Goal: Task Accomplishment & Management: Use online tool/utility

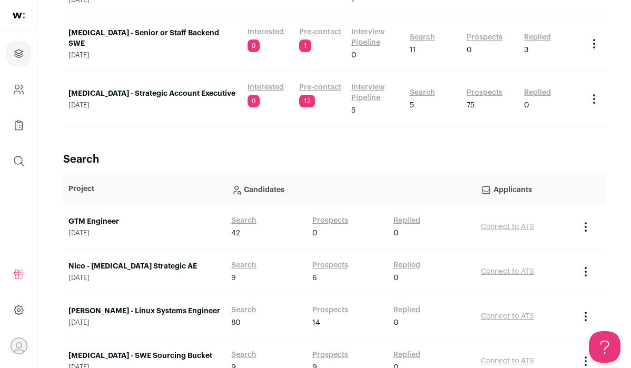
scroll to position [190, 0]
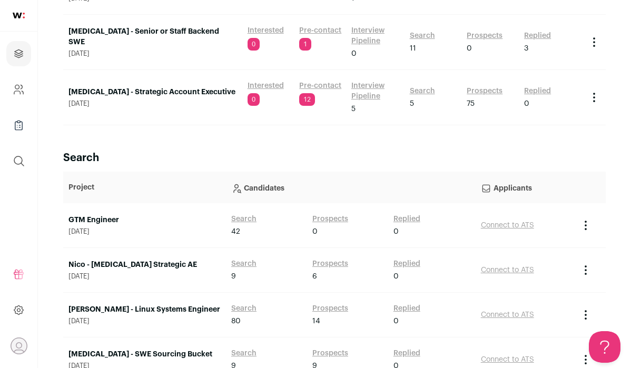
click at [103, 219] on link "GTM Engineer" at bounding box center [144, 220] width 152 height 11
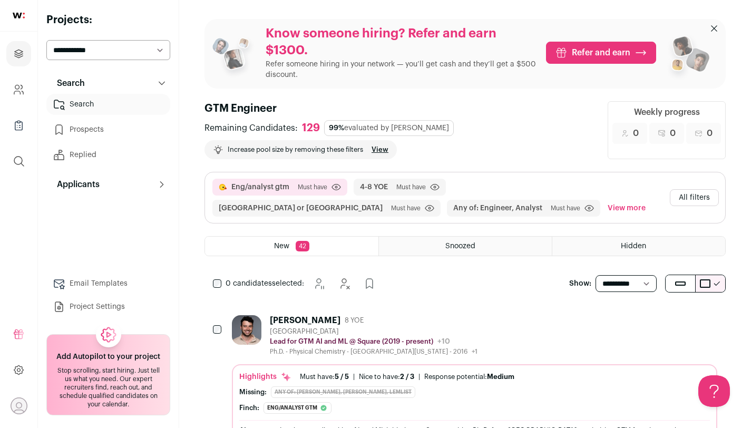
click at [631, 199] on button "All filters" at bounding box center [694, 197] width 49 height 17
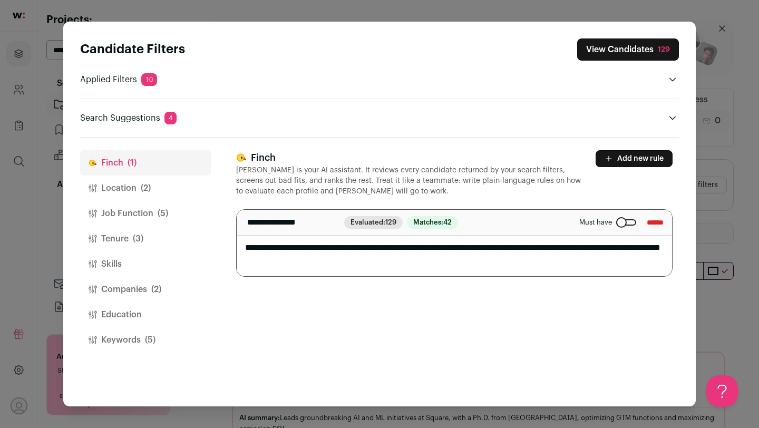
click at [133, 190] on button "Location (2)" at bounding box center [145, 187] width 131 height 25
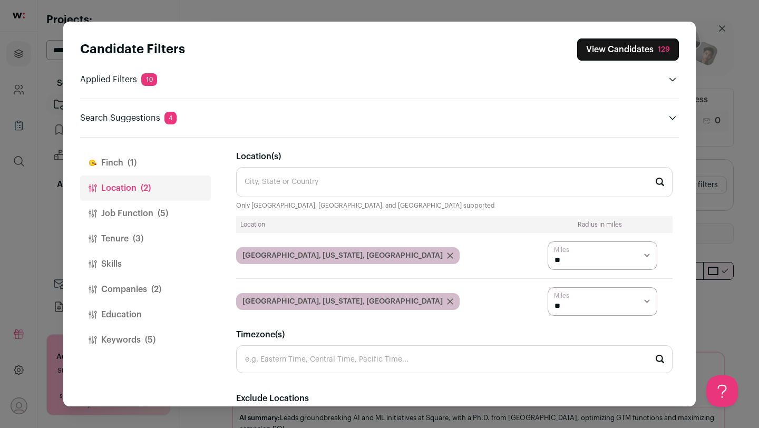
click at [138, 206] on button "Job Function (5)" at bounding box center [145, 213] width 131 height 25
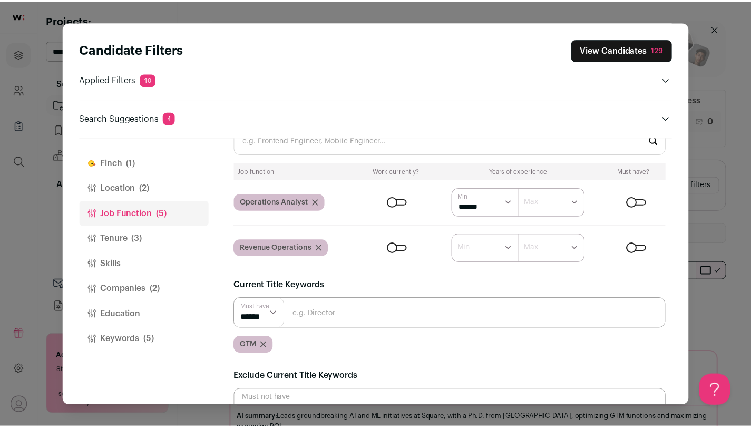
scroll to position [48, 0]
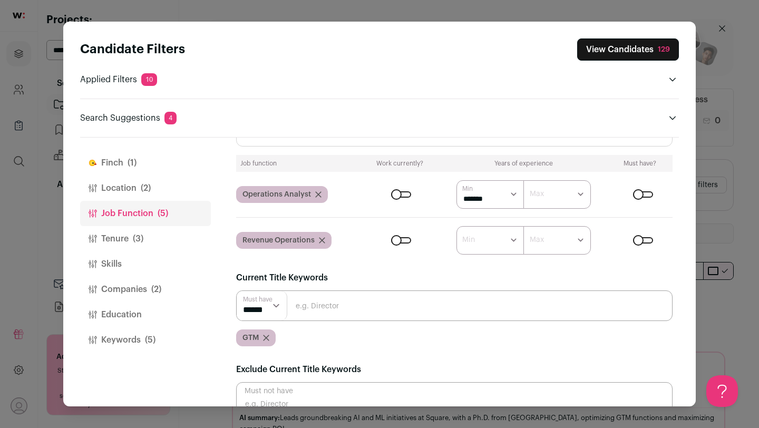
click at [268, 337] on icon "Close modal via background" at bounding box center [266, 338] width 6 height 6
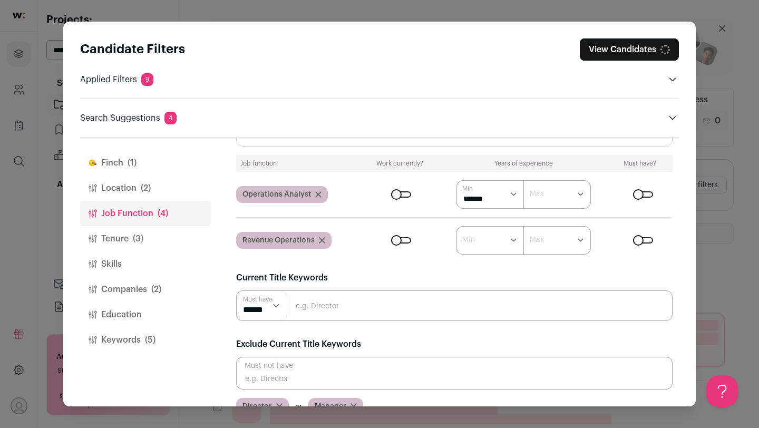
click at [331, 309] on input "Close modal via background" at bounding box center [454, 305] width 436 height 31
type input "GTM Engineer"
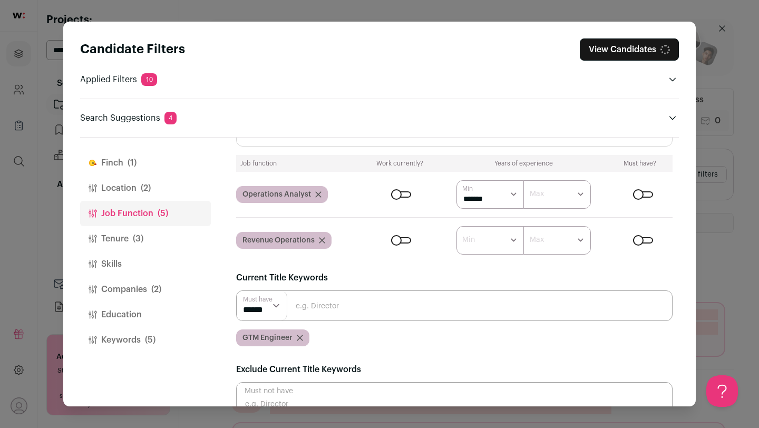
click at [351, 303] on input "Close modal via background" at bounding box center [454, 305] width 436 height 31
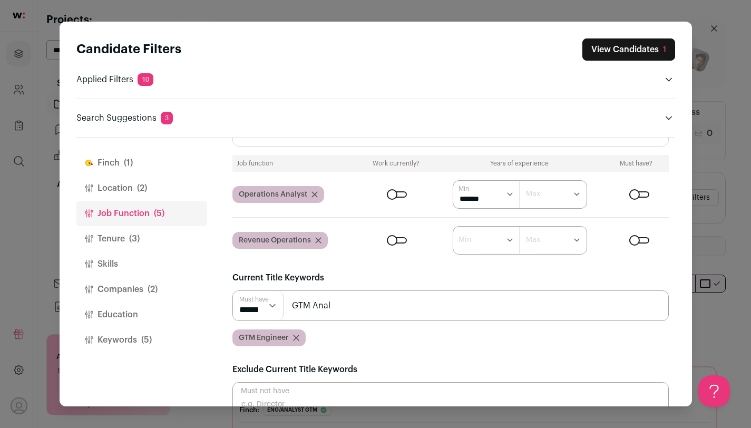
scroll to position [0, 0]
type input "GTM Analyst"
click at [134, 343] on button "Keywords (5)" at bounding box center [141, 339] width 131 height 25
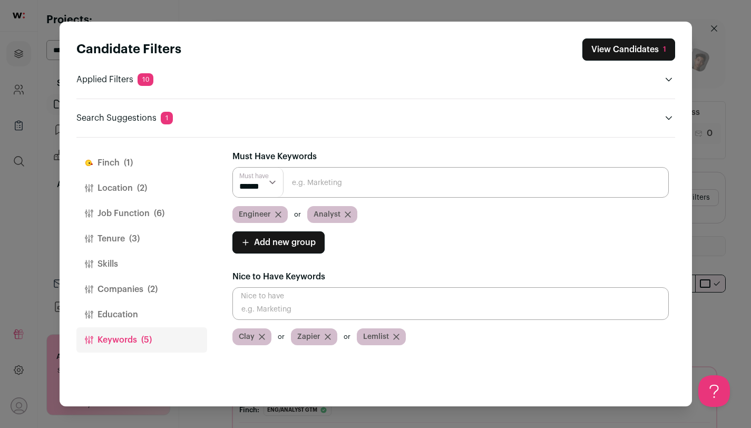
click at [277, 214] on icon "Close modal via background" at bounding box center [278, 214] width 5 height 5
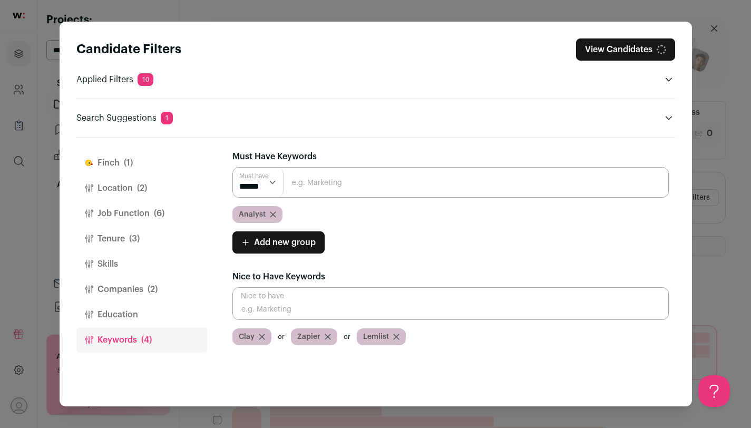
click at [277, 214] on div "Analyst" at bounding box center [257, 214] width 50 height 17
click at [273, 214] on icon "Close modal via background" at bounding box center [273, 214] width 6 height 6
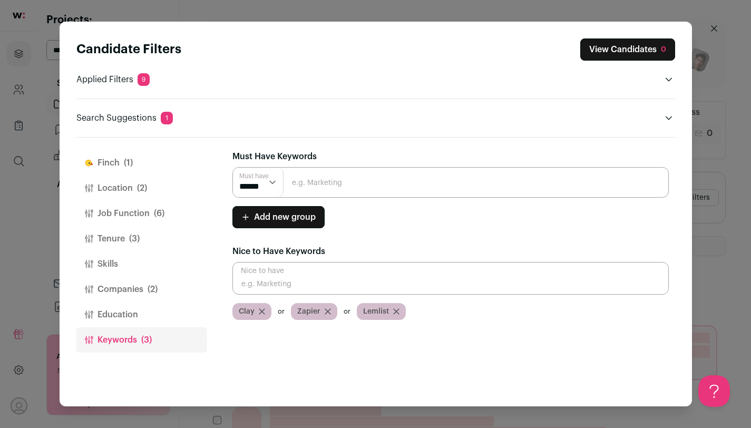
click at [121, 318] on button "Education" at bounding box center [141, 314] width 131 height 25
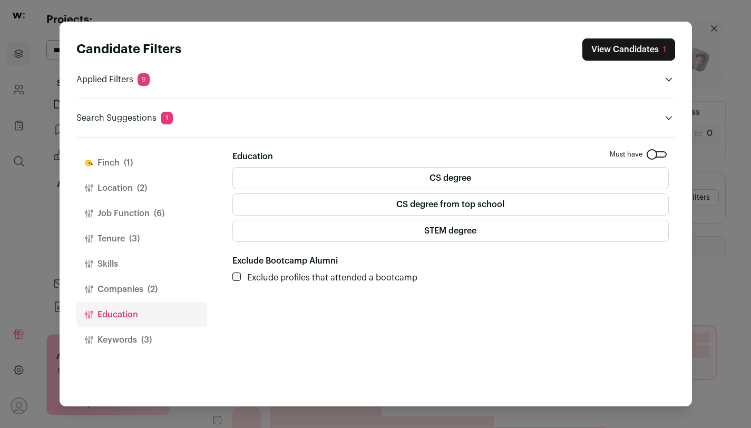
click at [140, 290] on button "Companies (2)" at bounding box center [141, 289] width 131 height 25
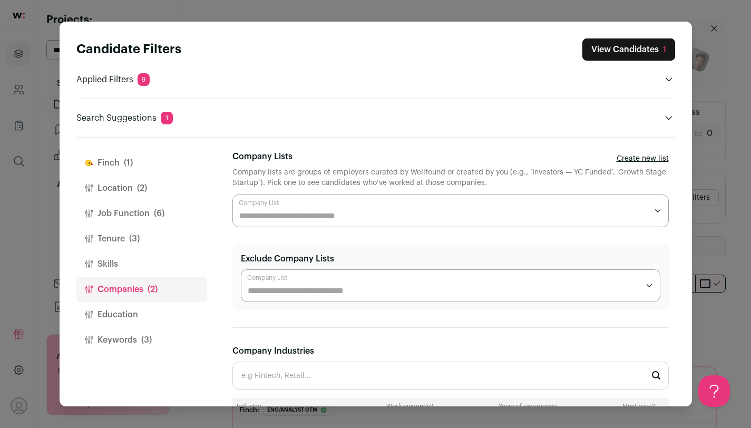
click at [144, 268] on button "Skills" at bounding box center [141, 263] width 131 height 25
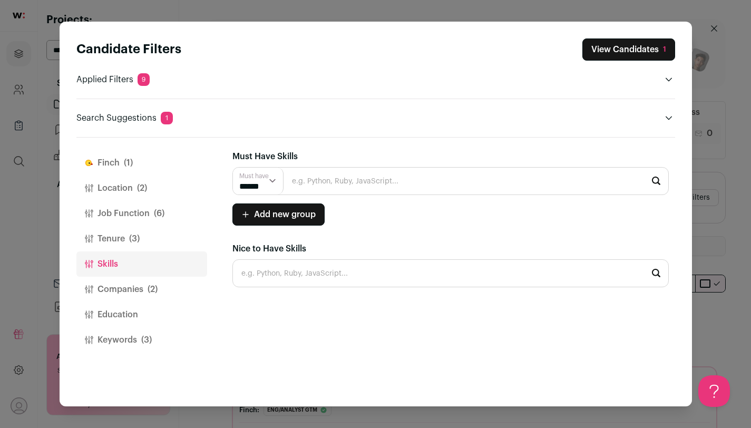
click at [154, 242] on button "Tenure (3)" at bounding box center [141, 238] width 131 height 25
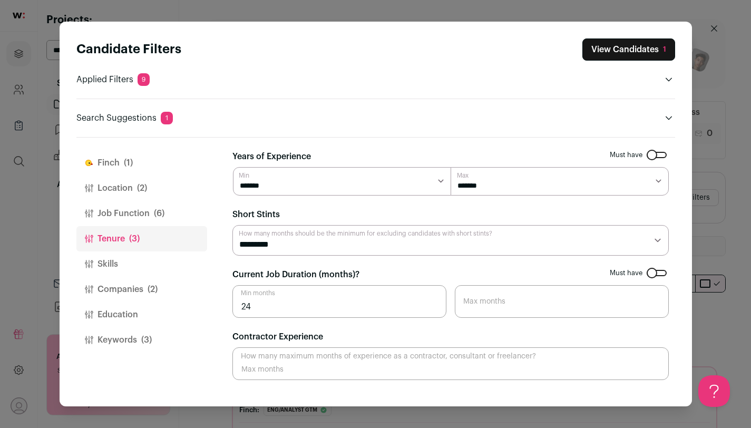
click at [318, 252] on select "********* ******** ******* ******** ******** ******** ******** ******** *******…" at bounding box center [450, 240] width 436 height 31
select select "Close modal via background"
click at [232, 225] on select "********* ******** ******* ******** ******** ******** ******** ******** *******…" at bounding box center [450, 240] width 436 height 31
drag, startPoint x: 262, startPoint y: 307, endPoint x: 230, endPoint y: 307, distance: 32.1
click at [230, 307] on div "[PERSON_NAME] (1) Location (2) Job Function (6) Tenure (2) Skills Companies (2)…" at bounding box center [375, 272] width 599 height 269
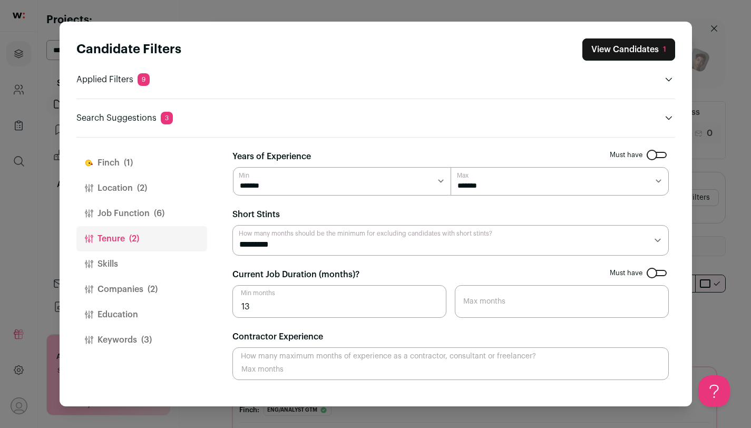
type input "13"
click at [205, 307] on button "Education" at bounding box center [141, 314] width 131 height 25
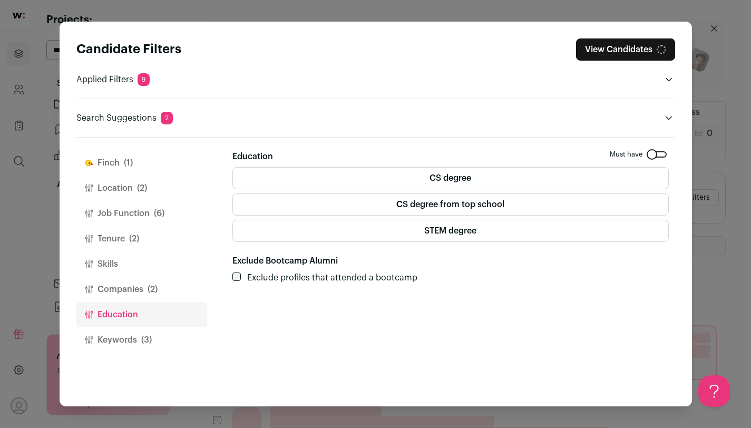
click at [152, 196] on button "Location (2)" at bounding box center [141, 187] width 131 height 25
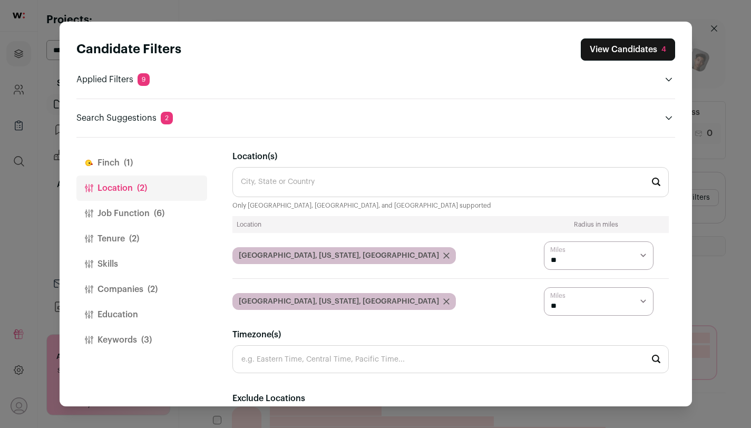
click at [154, 225] on button "Job Function (6)" at bounding box center [141, 213] width 131 height 25
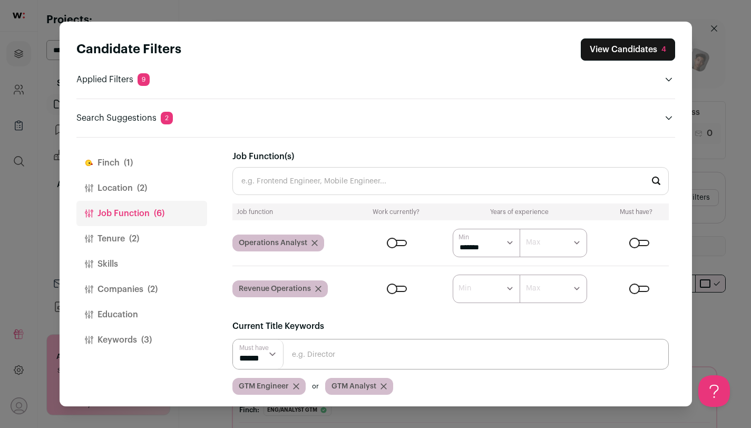
click at [149, 237] on button "Tenure (2)" at bounding box center [141, 238] width 131 height 25
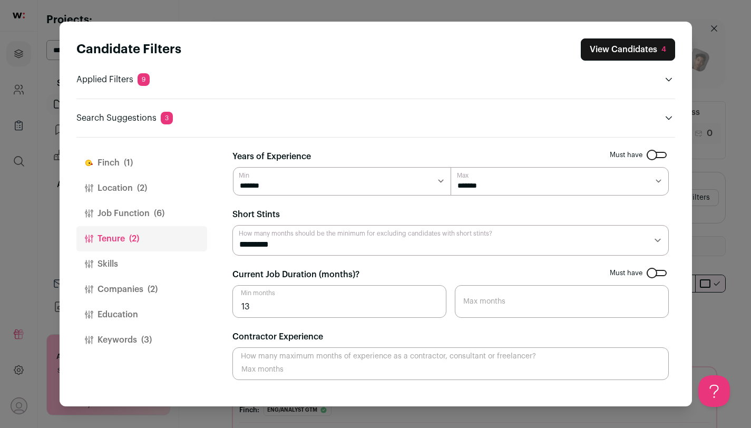
click at [485, 185] on select "******* ******* ******* ******* ******* ******** ******** ******** ******** ***…" at bounding box center [559, 181] width 218 height 28
select select "**"
click at [450, 167] on select "******* ******* ******* ******* ******* ******** ******** ******** ******** ***…" at bounding box center [559, 181] width 218 height 28
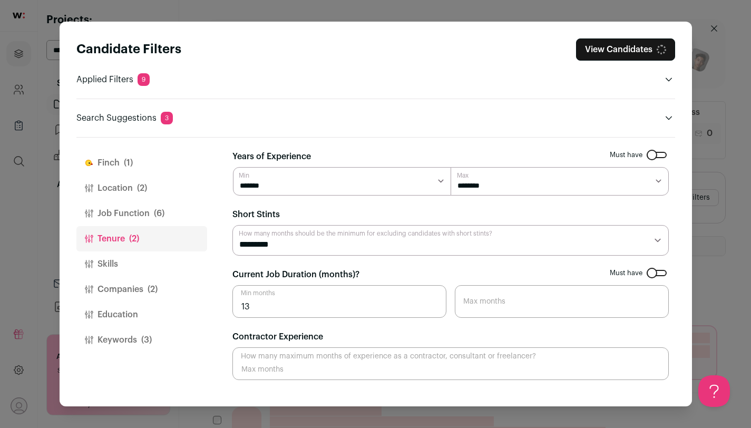
click at [138, 217] on button "Job Function (6)" at bounding box center [141, 213] width 131 height 25
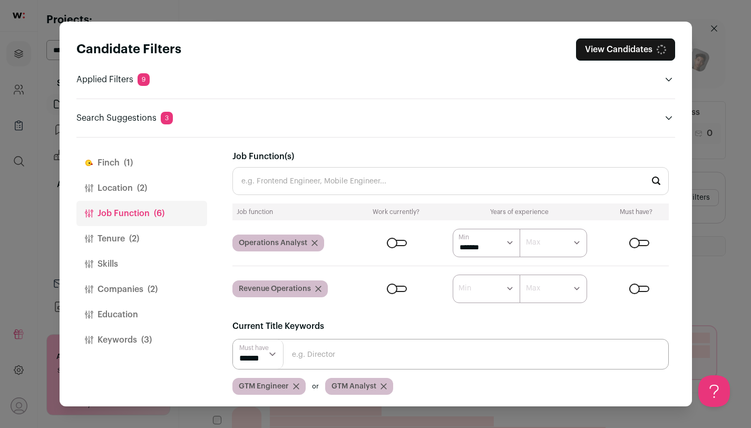
scroll to position [94, 0]
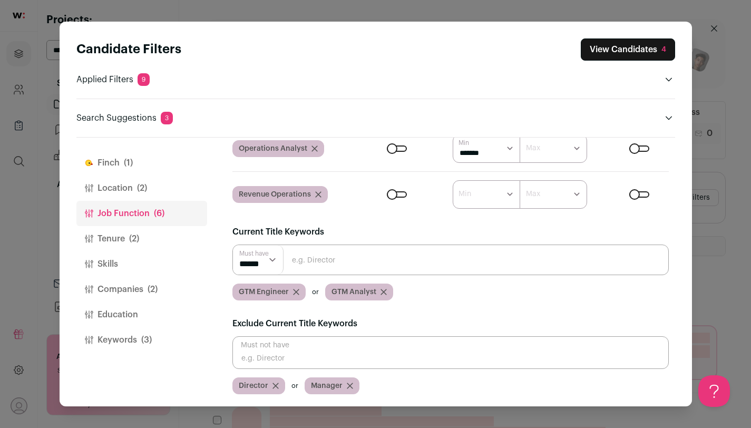
click at [339, 267] on input "Close modal via background" at bounding box center [450, 259] width 436 height 31
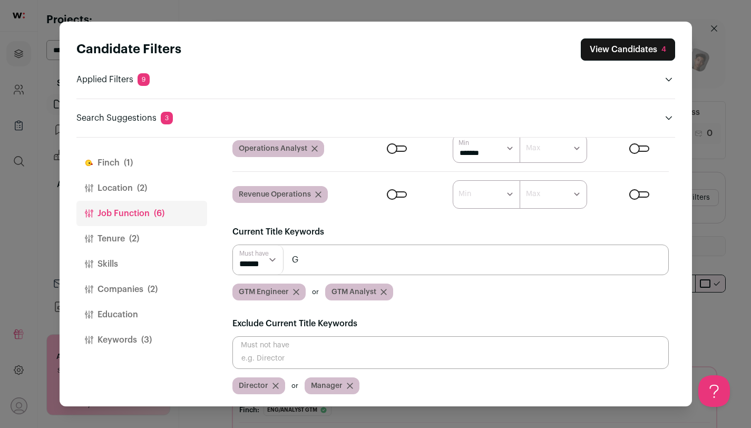
scroll to position [0, 0]
type input "Go-To-Market Analyst"
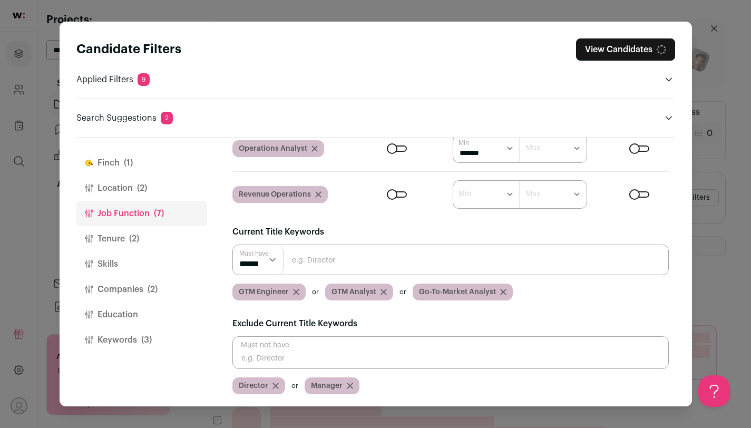
click at [357, 266] on input "Close modal via background" at bounding box center [450, 259] width 436 height 31
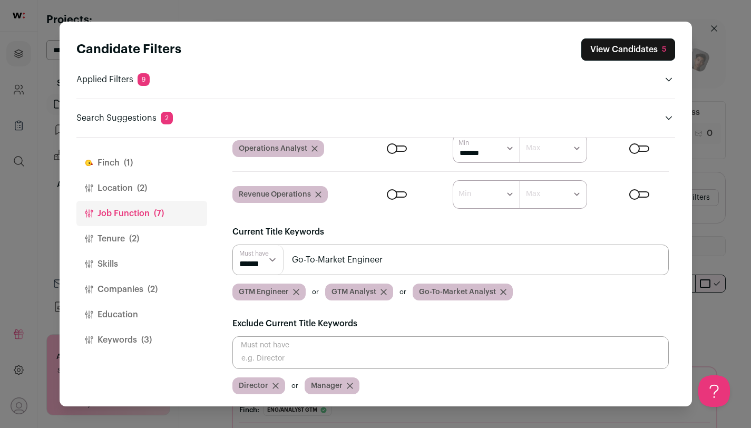
type input "Go-To-Market Engineer"
click at [297, 261] on input "Close modal via background" at bounding box center [450, 259] width 436 height 31
type input "GTM"
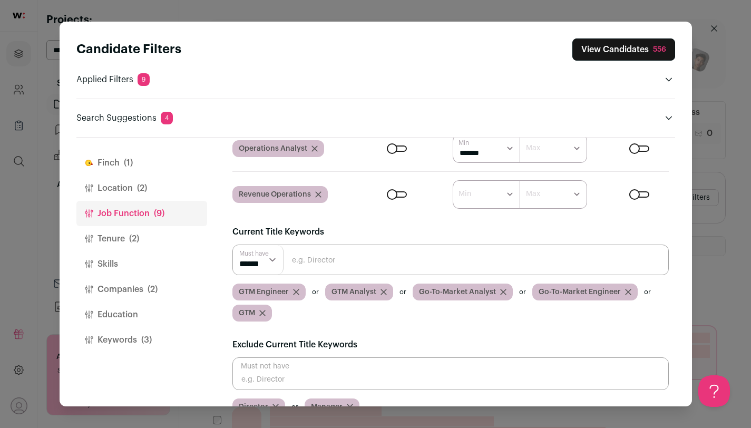
click at [262, 313] on icon "Close modal via background" at bounding box center [262, 312] width 5 height 5
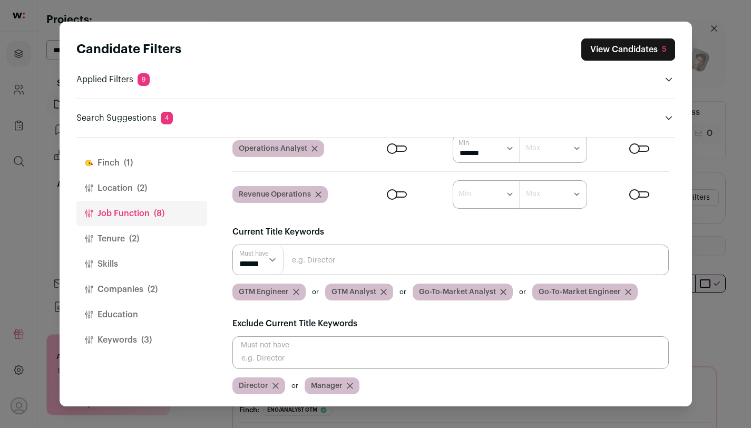
click at [321, 268] on input "Close modal via background" at bounding box center [450, 259] width 436 height 31
type input "GTM"
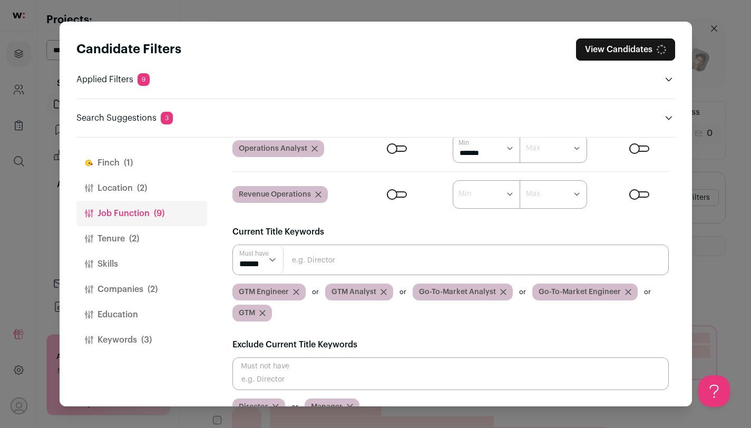
click at [148, 335] on span "(3)" at bounding box center [146, 340] width 11 height 13
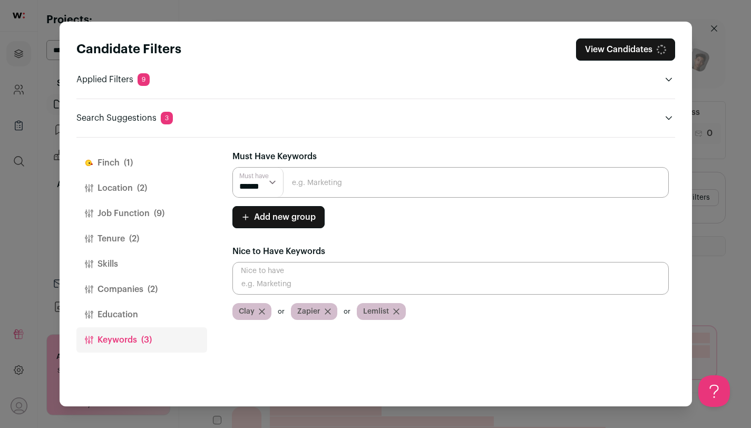
click at [263, 312] on icon "Close modal via background" at bounding box center [262, 311] width 6 height 6
click at [270, 310] on icon "Close modal via background" at bounding box center [269, 311] width 6 height 6
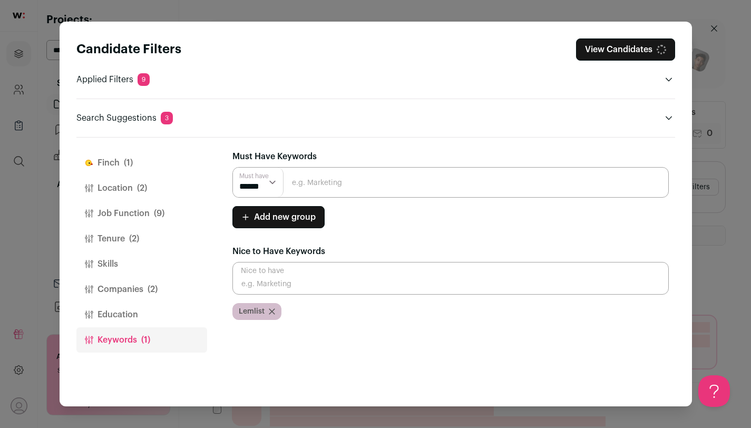
click at [270, 310] on icon "Close modal via background" at bounding box center [272, 311] width 6 height 6
click at [363, 180] on input "Close modal via background" at bounding box center [450, 182] width 436 height 31
type input "Clay"
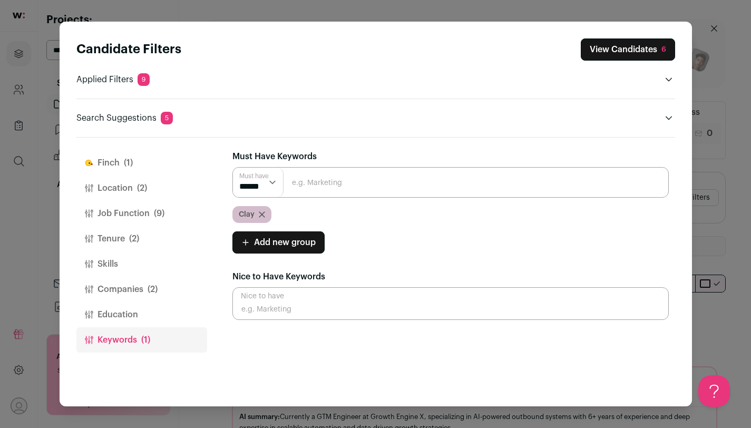
click at [111, 280] on button "Companies (2)" at bounding box center [141, 289] width 131 height 25
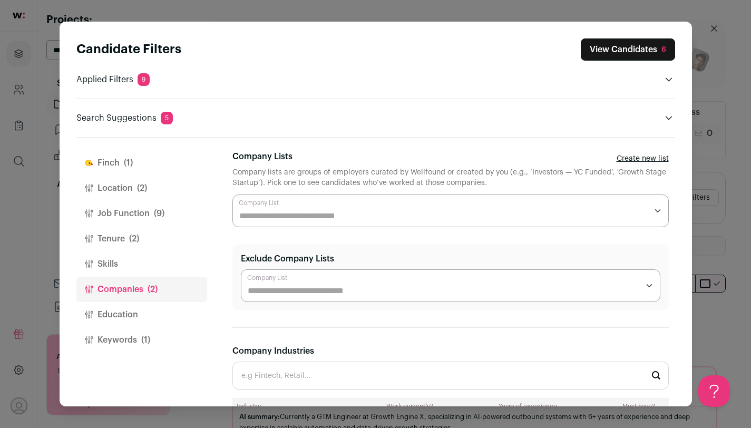
click at [137, 214] on button "Job Function (9)" at bounding box center [141, 213] width 131 height 25
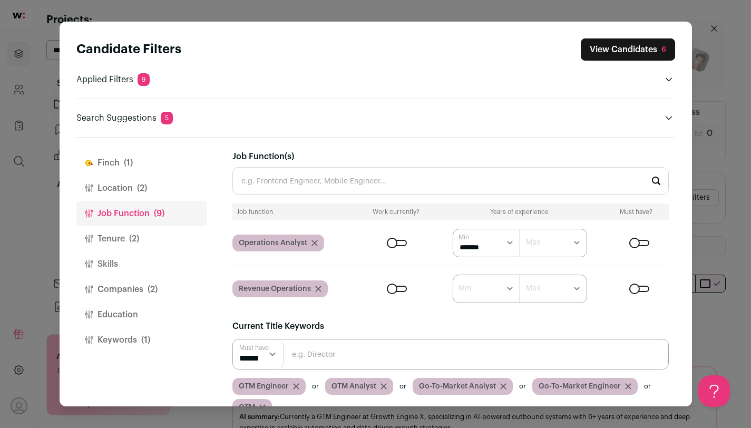
click at [139, 224] on button "Job Function (9)" at bounding box center [141, 213] width 131 height 25
click at [139, 229] on button "Tenure (2)" at bounding box center [141, 238] width 131 height 25
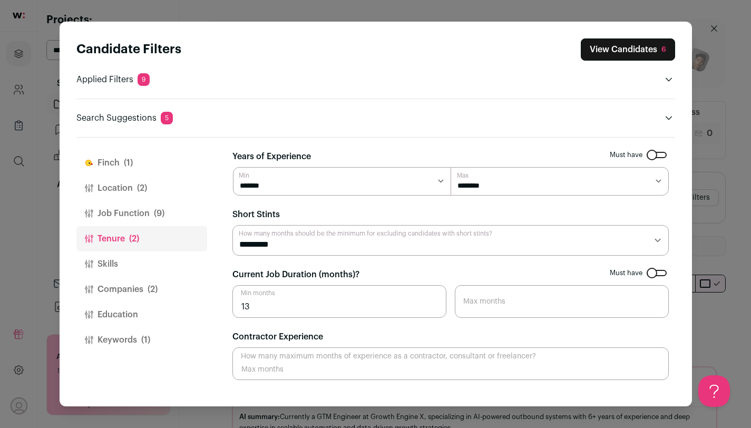
click at [145, 209] on button "Job Function (9)" at bounding box center [141, 213] width 131 height 25
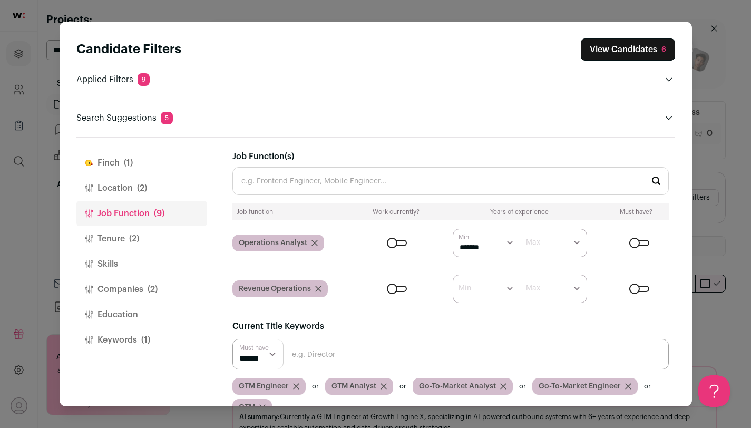
click at [154, 192] on button "Location (2)" at bounding box center [141, 187] width 131 height 25
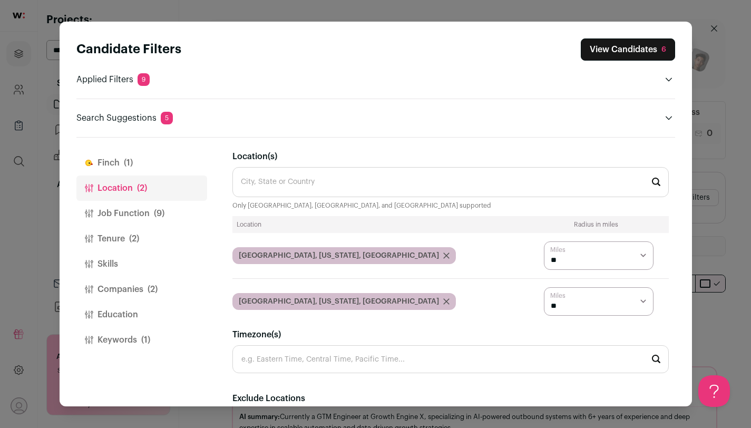
click at [144, 213] on button "Job Function (9)" at bounding box center [141, 213] width 131 height 25
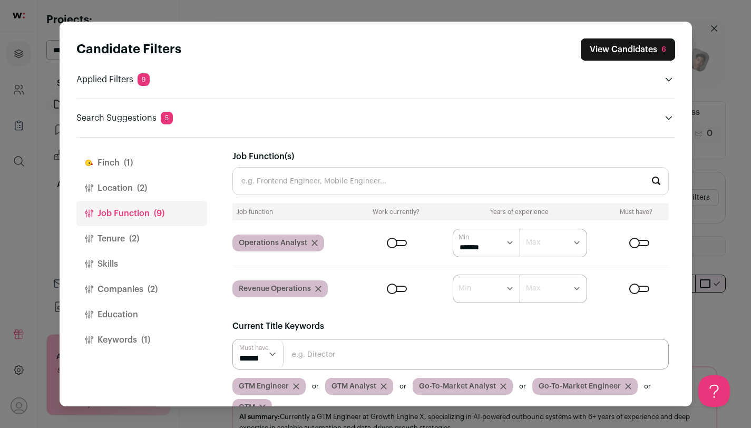
click at [631, 53] on button "View Candidates 6" at bounding box center [628, 49] width 94 height 22
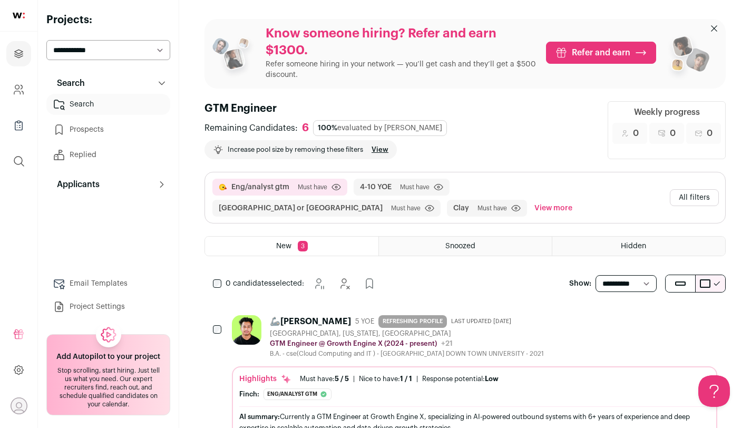
click at [631, 194] on button "All filters" at bounding box center [694, 197] width 49 height 17
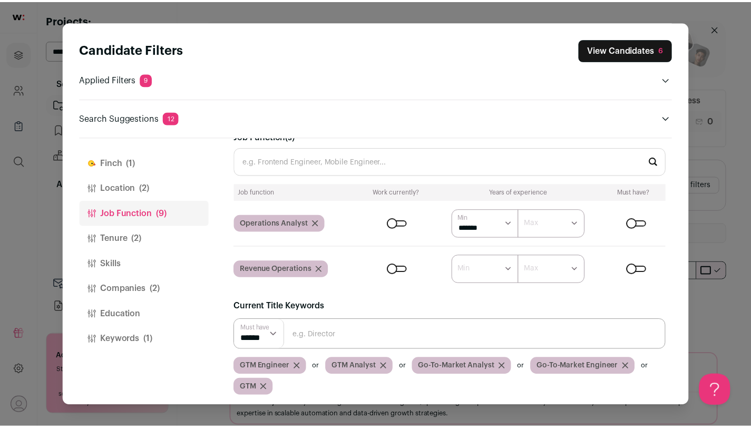
scroll to position [38, 0]
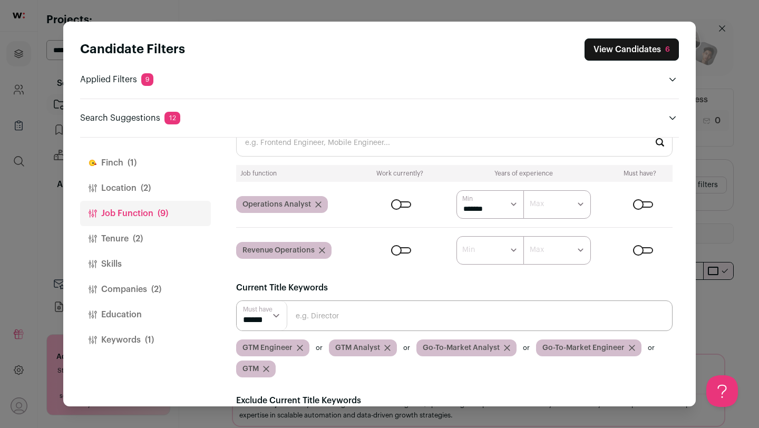
click at [337, 305] on input "Close modal via background" at bounding box center [454, 315] width 436 height 31
type input "Go To Market"
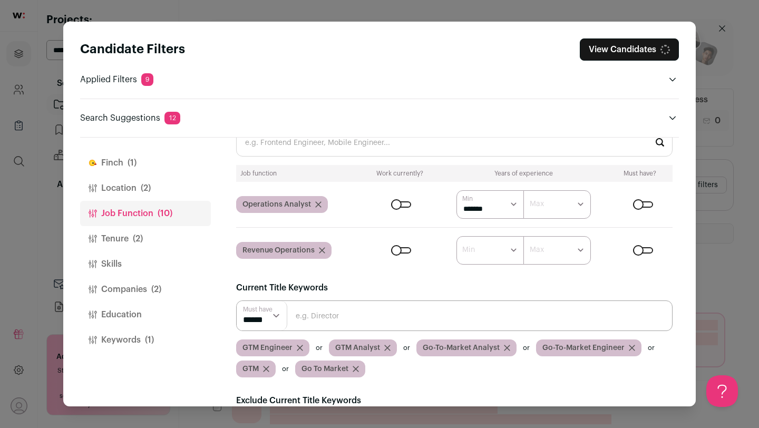
click at [334, 309] on input "Close modal via background" at bounding box center [454, 315] width 436 height 31
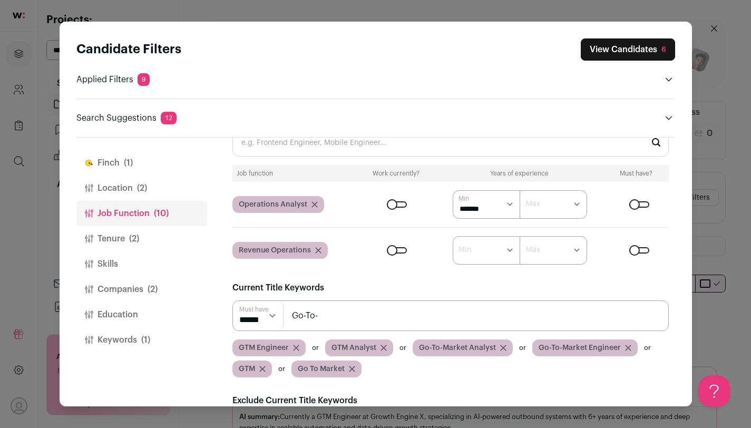
scroll to position [0, 0]
type input "Go-To-Market"
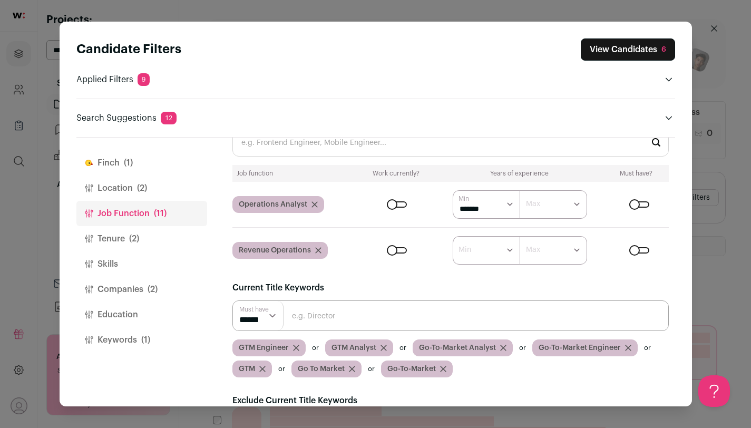
click at [141, 335] on span "(1)" at bounding box center [145, 340] width 9 height 13
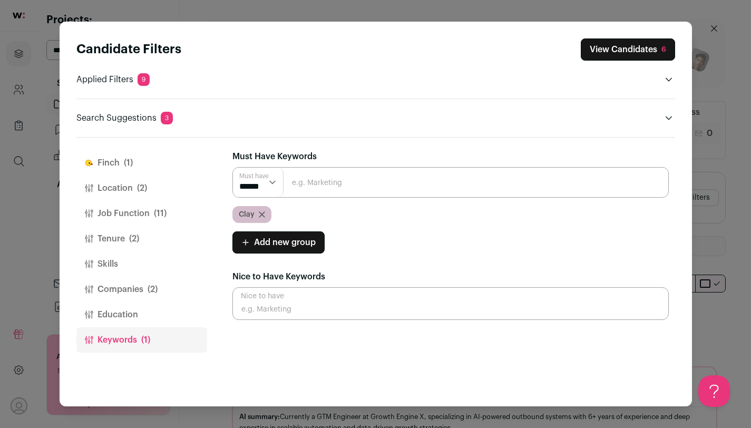
click at [124, 161] on span "(1)" at bounding box center [128, 162] width 9 height 13
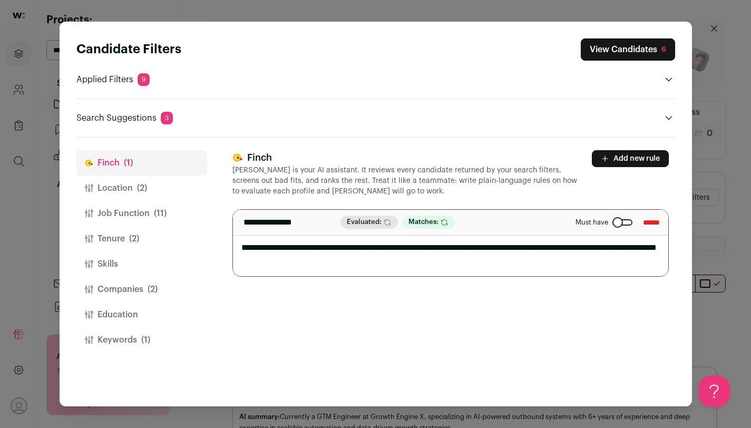
click at [615, 220] on div "Close modal via background" at bounding box center [622, 222] width 20 height 6
click at [150, 209] on button "Job Function (11)" at bounding box center [141, 213] width 131 height 25
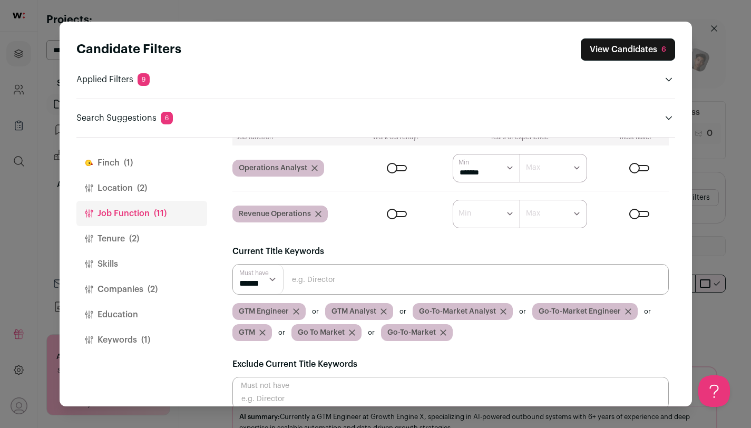
scroll to position [77, 0]
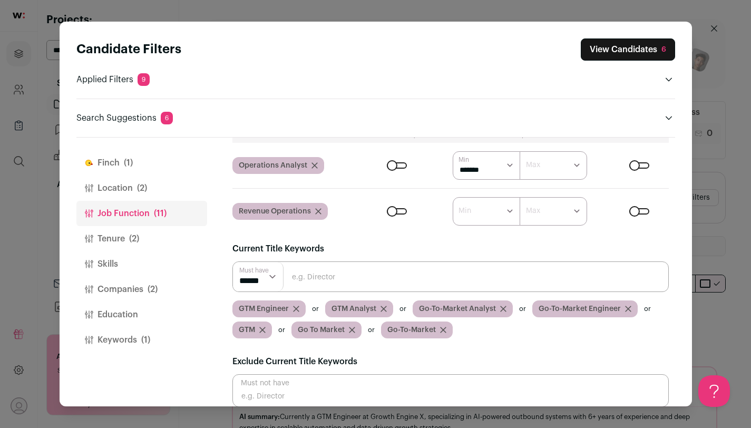
click at [156, 237] on button "Tenure (2)" at bounding box center [141, 238] width 131 height 25
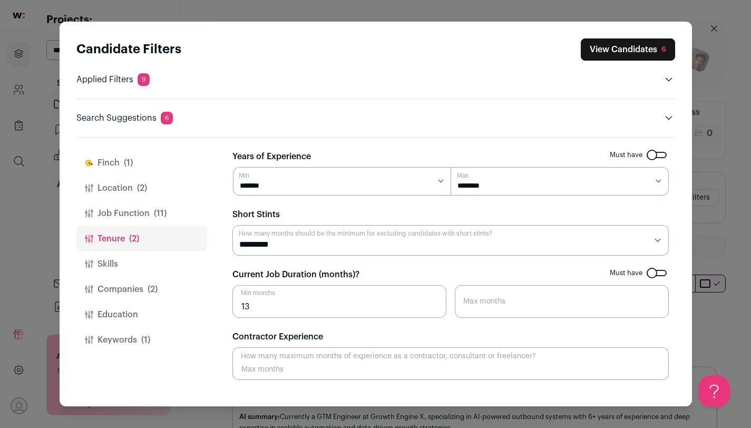
click at [156, 255] on button "Skills" at bounding box center [141, 263] width 131 height 25
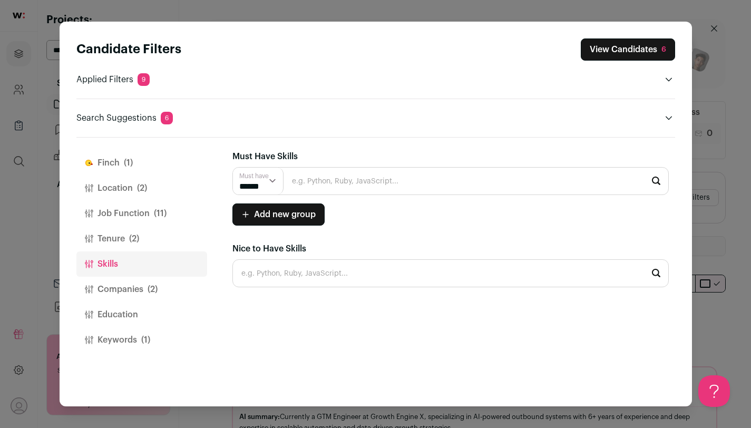
click at [156, 289] on span "(2)" at bounding box center [153, 289] width 10 height 13
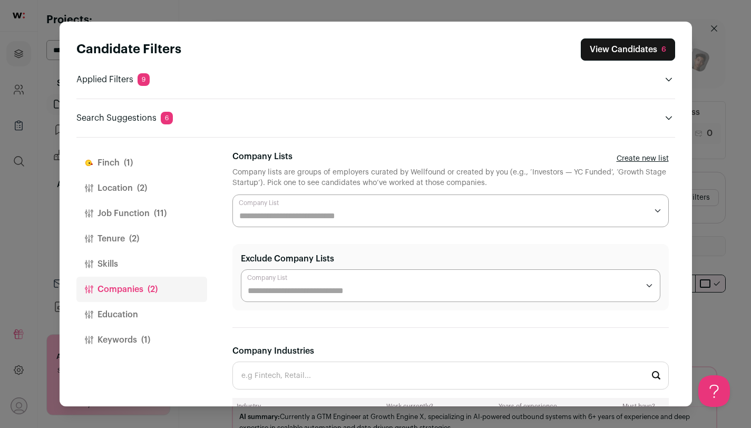
click at [156, 310] on button "Education" at bounding box center [141, 314] width 131 height 25
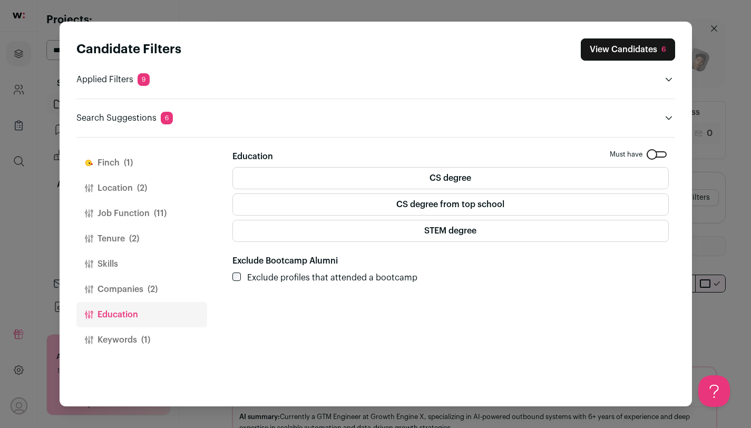
click at [156, 338] on button "Keywords (1)" at bounding box center [141, 339] width 131 height 25
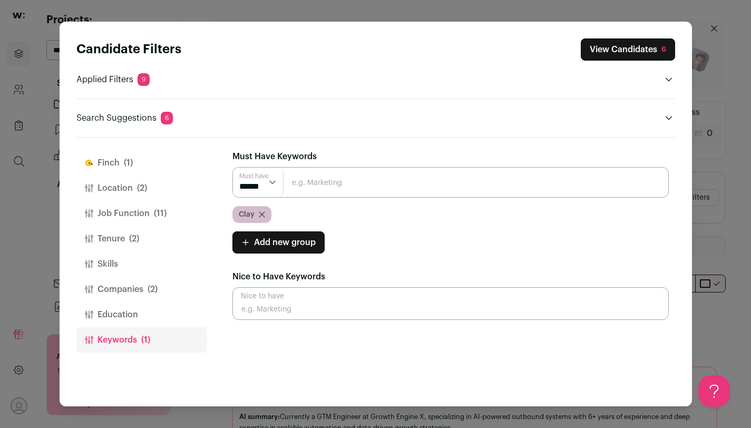
click at [627, 46] on button "View Candidates 6" at bounding box center [628, 49] width 94 height 22
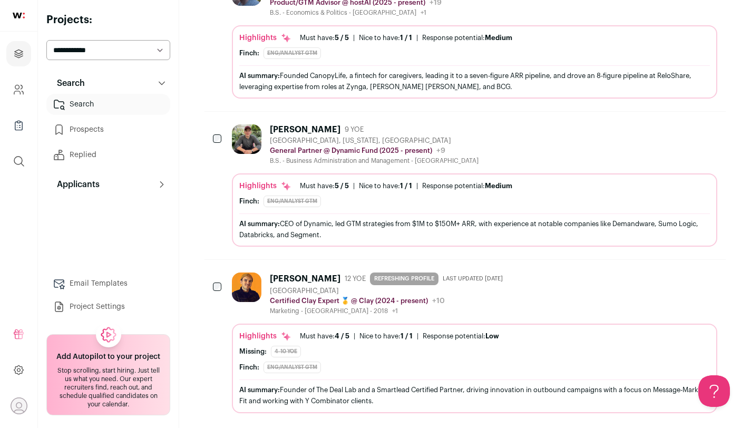
scroll to position [820, 0]
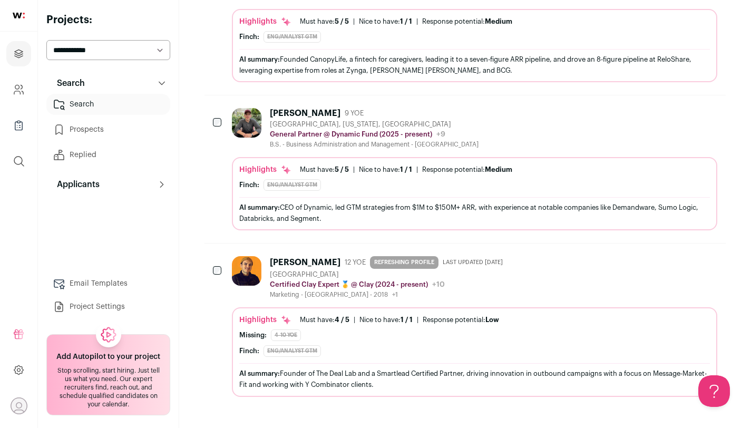
click at [241, 281] on img at bounding box center [247, 271] width 30 height 30
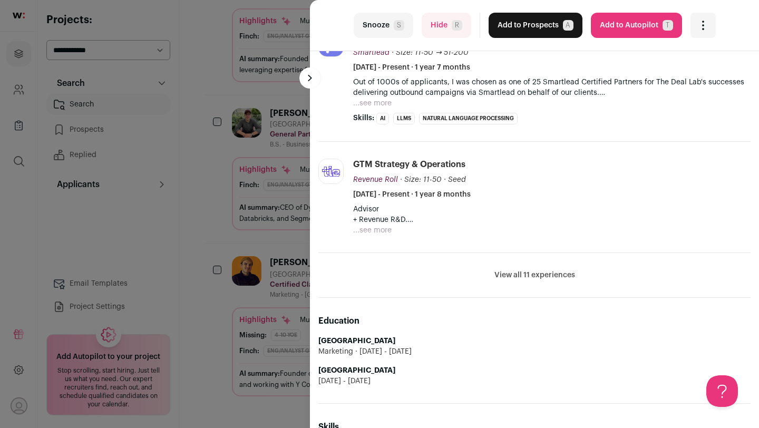
scroll to position [411, 0]
click at [227, 249] on div "last Snooze S Hide R Add to Prospects A Are you sure? [PERSON_NAME] is already …" at bounding box center [379, 214] width 759 height 428
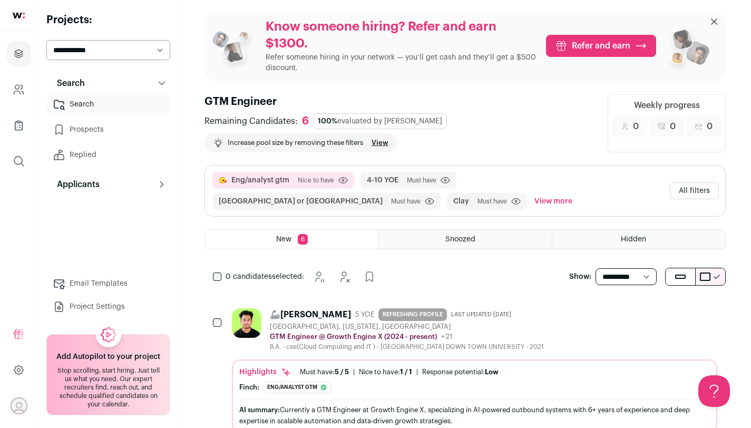
scroll to position [0, 0]
